Goal: Information Seeking & Learning: Learn about a topic

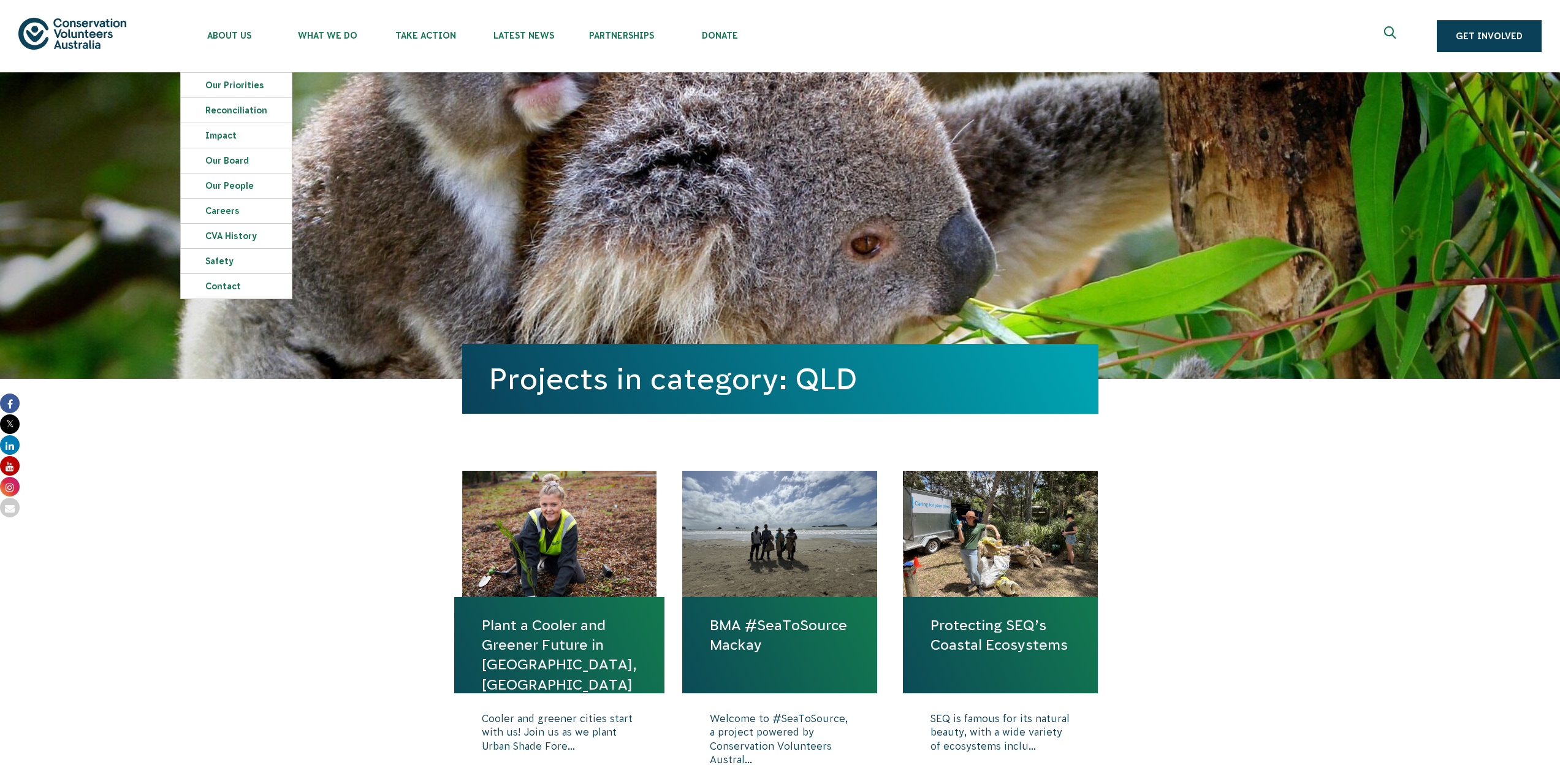
click at [87, 33] on img at bounding box center [72, 33] width 108 height 31
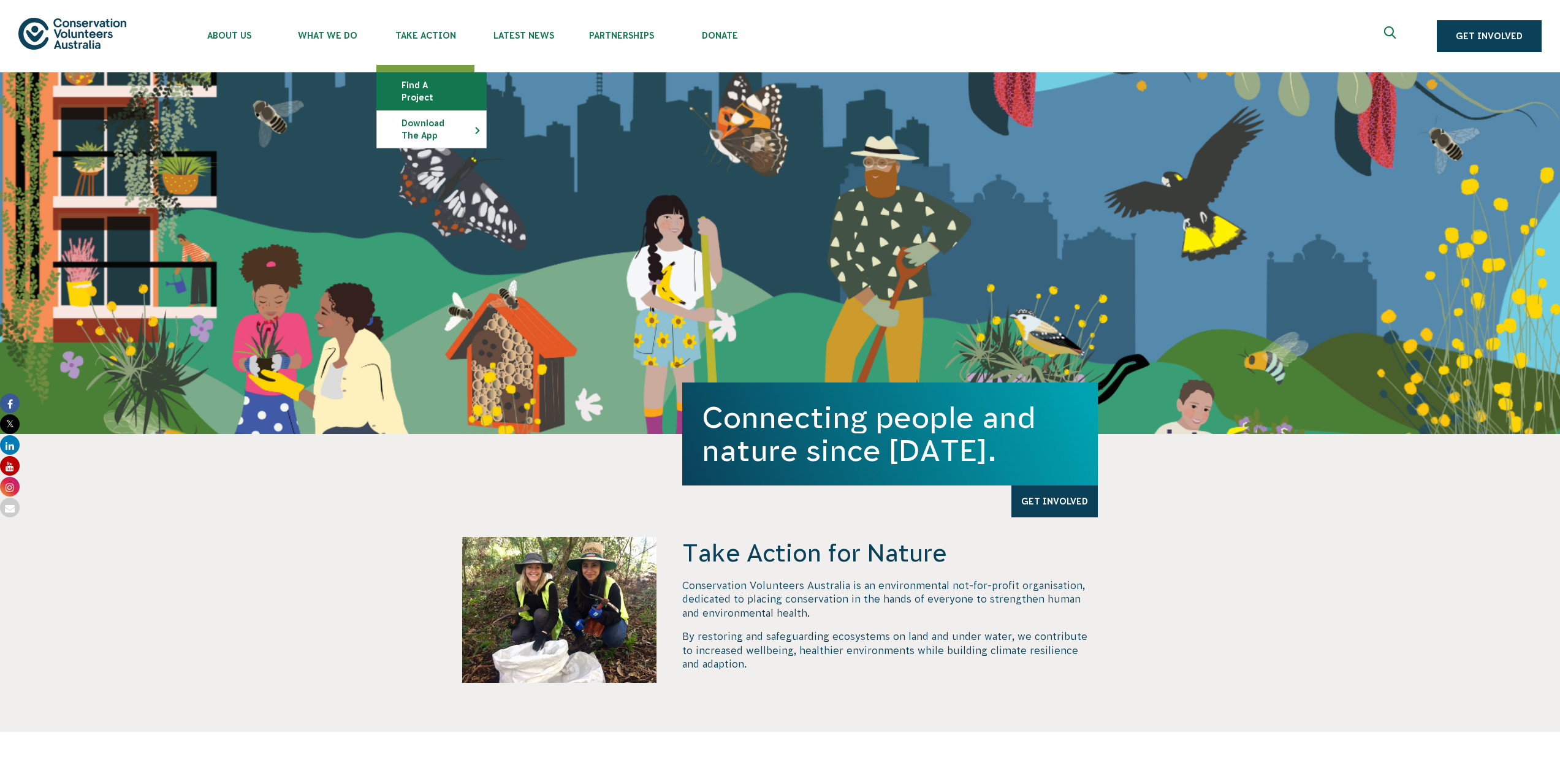
click at [423, 83] on link "Find a project" at bounding box center [432, 91] width 109 height 37
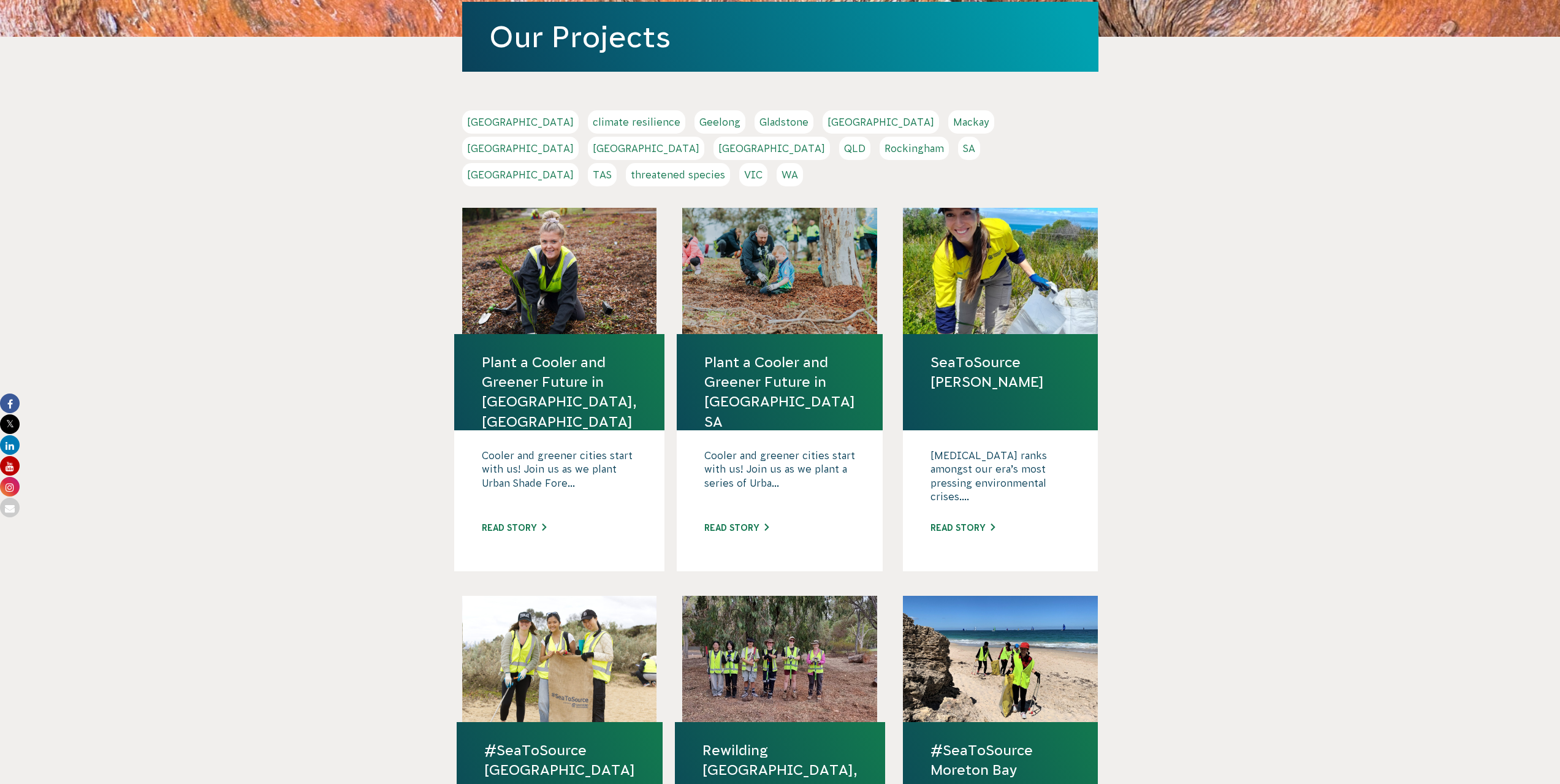
scroll to position [184, 0]
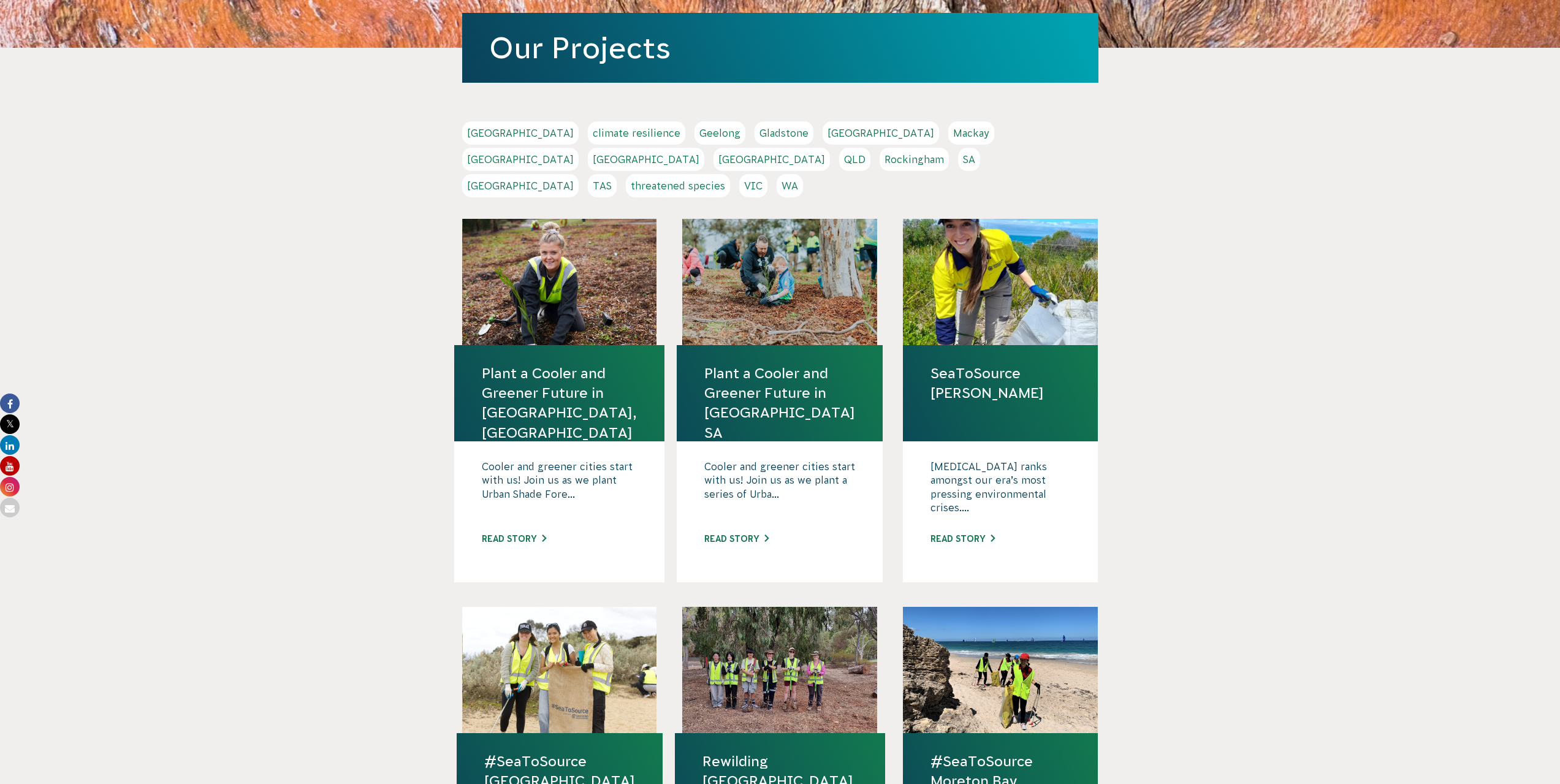
click at [870, 148] on link "QLD" at bounding box center [854, 159] width 31 height 23
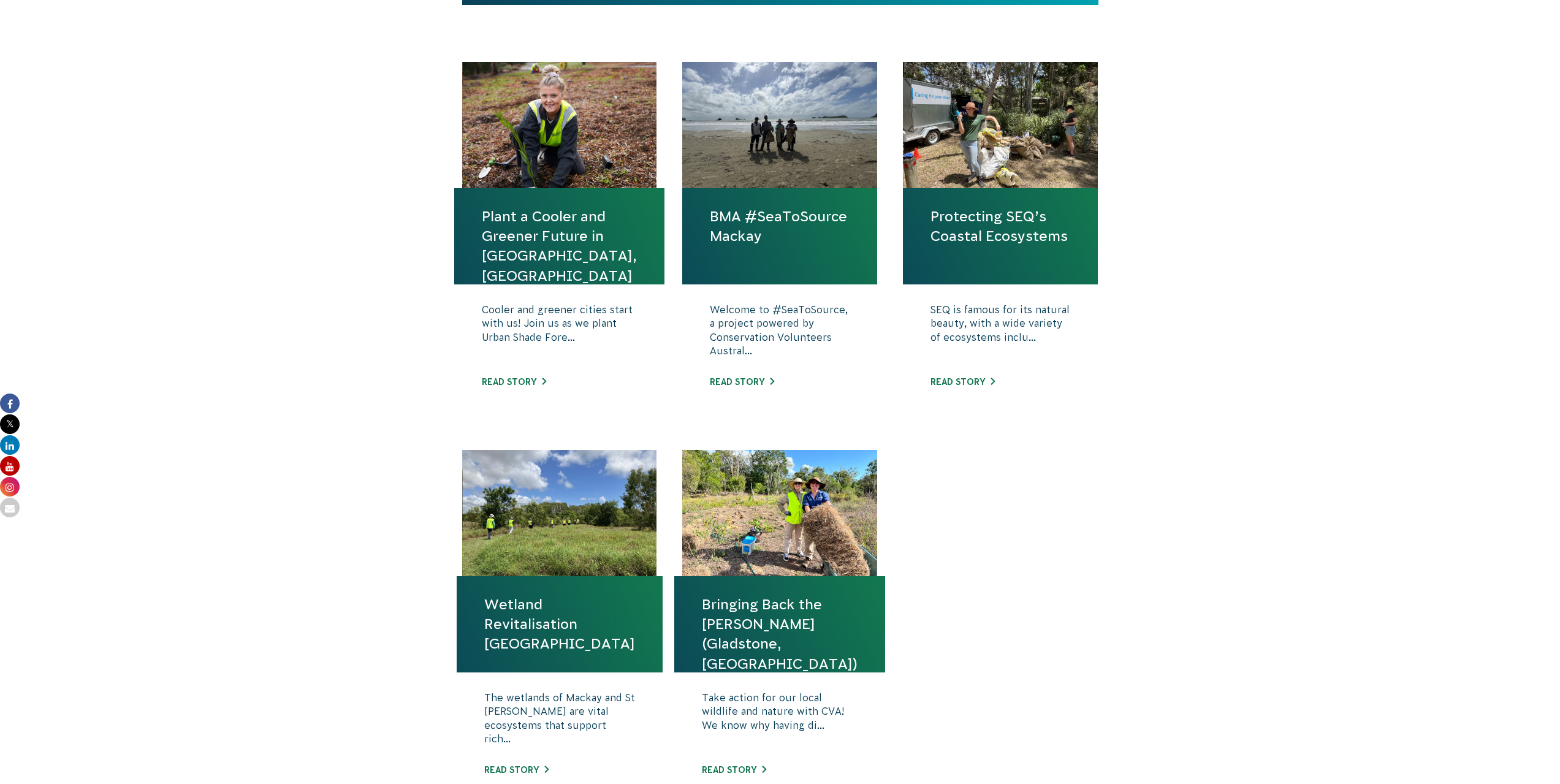
scroll to position [368, 0]
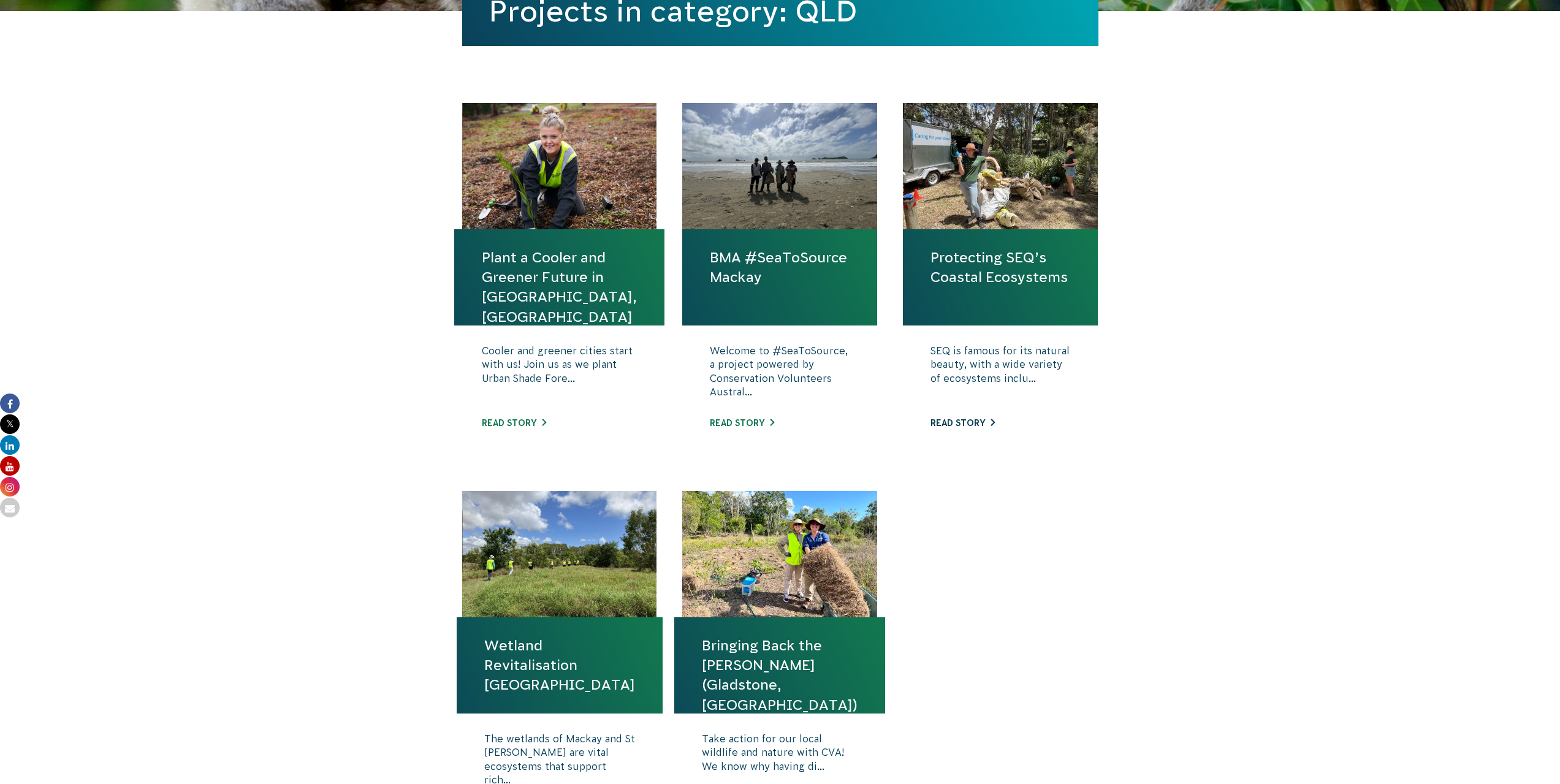
click at [972, 425] on link "Read story" at bounding box center [963, 423] width 64 height 10
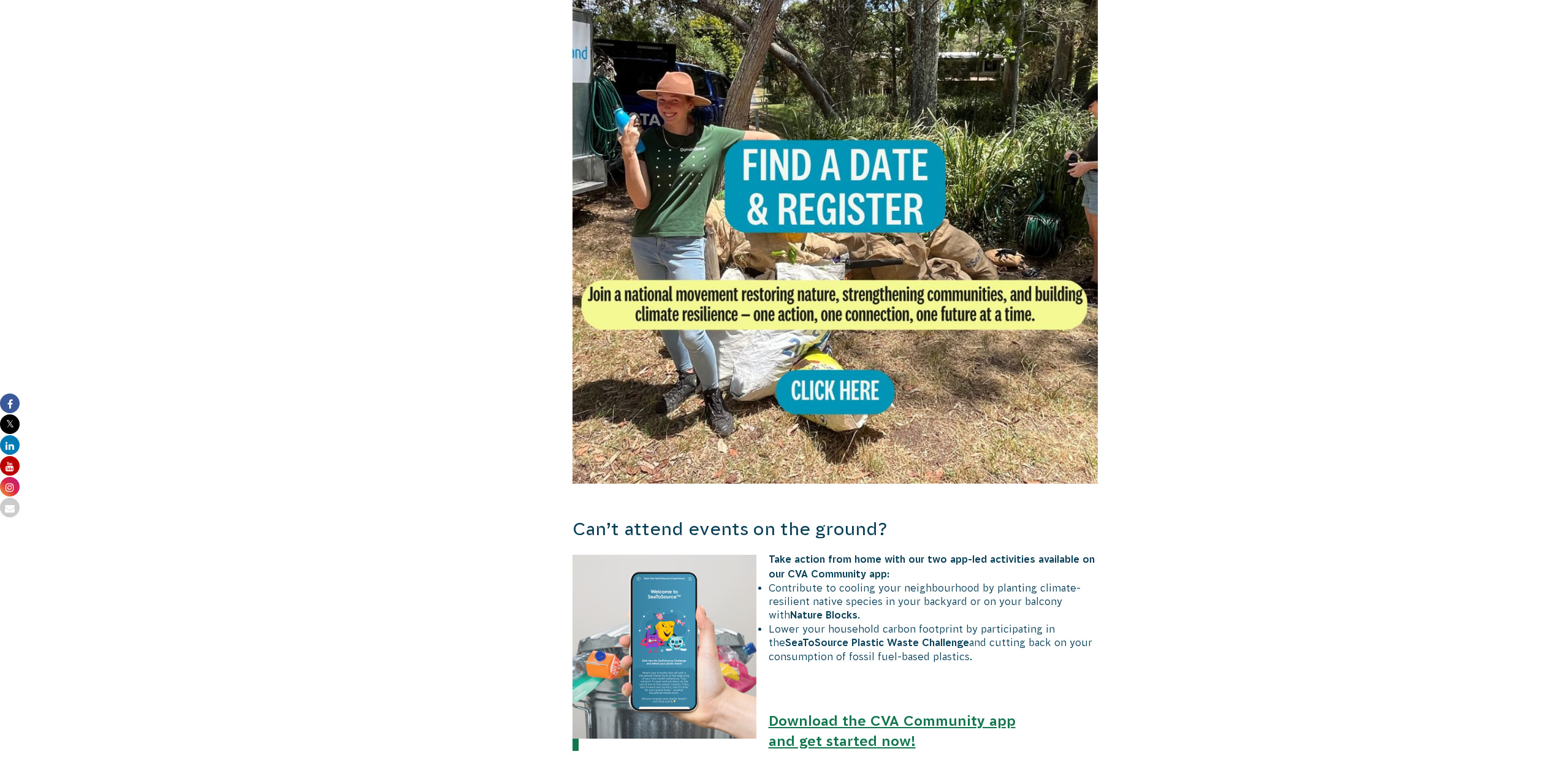
scroll to position [613, 0]
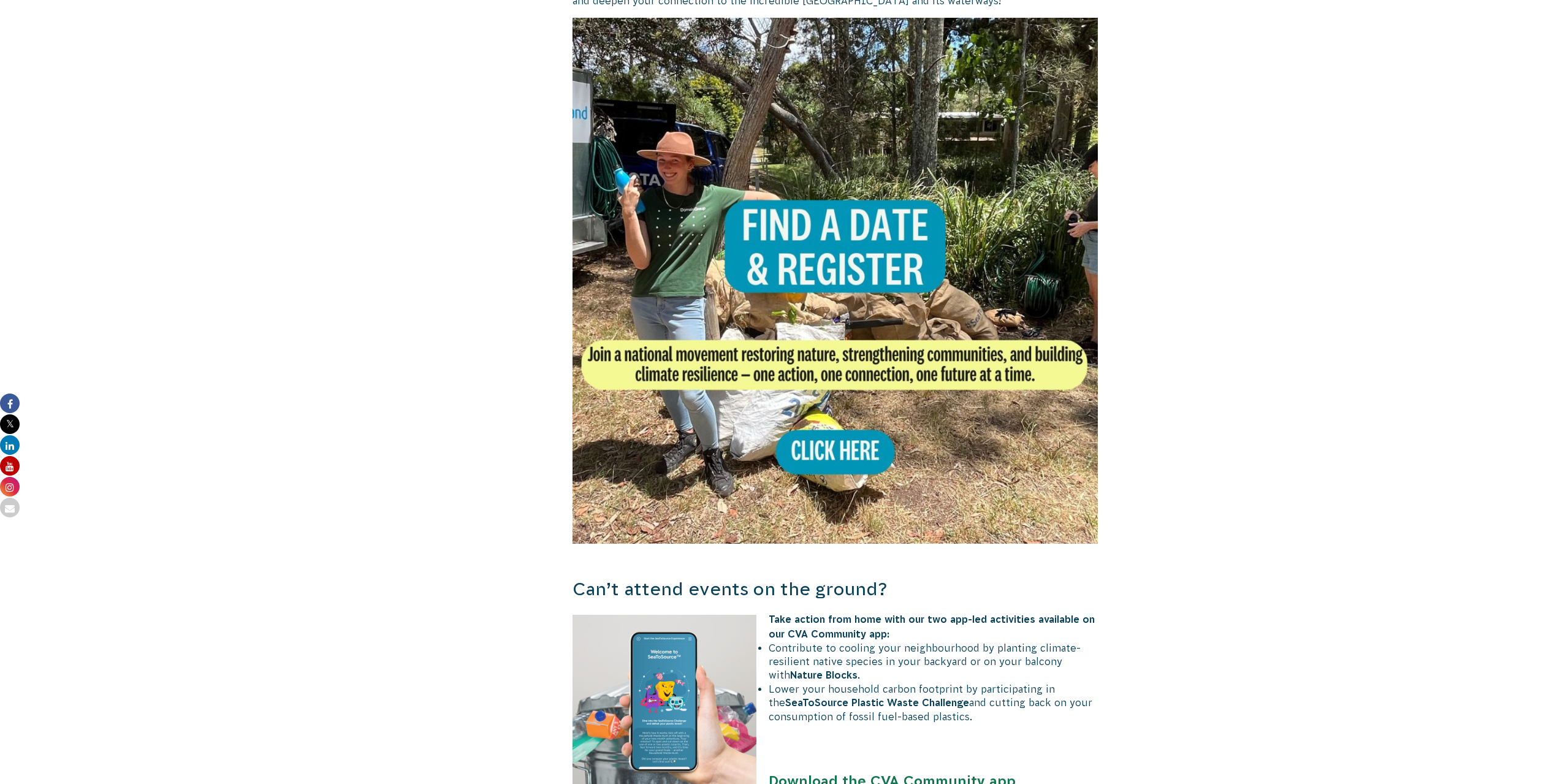
click at [831, 452] on img at bounding box center [835, 280] width 526 height 526
